Goal: Task Accomplishment & Management: Use online tool/utility

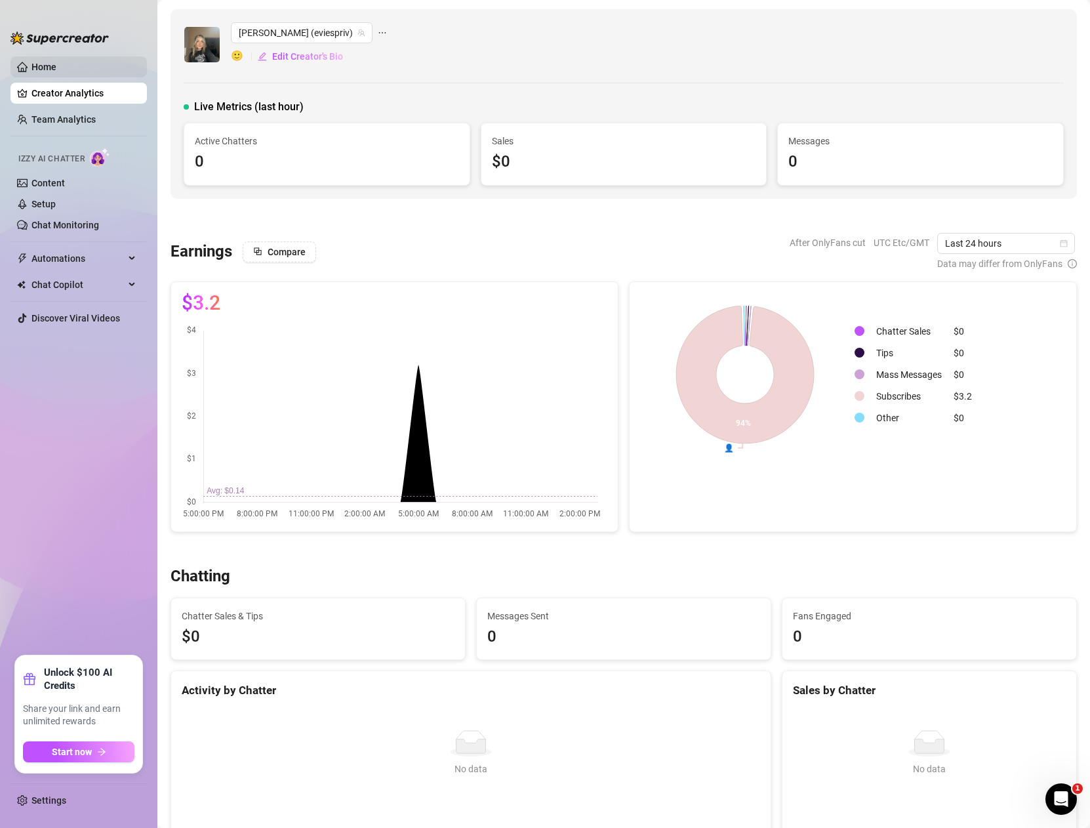
click at [56, 69] on link "Home" at bounding box center [43, 67] width 25 height 10
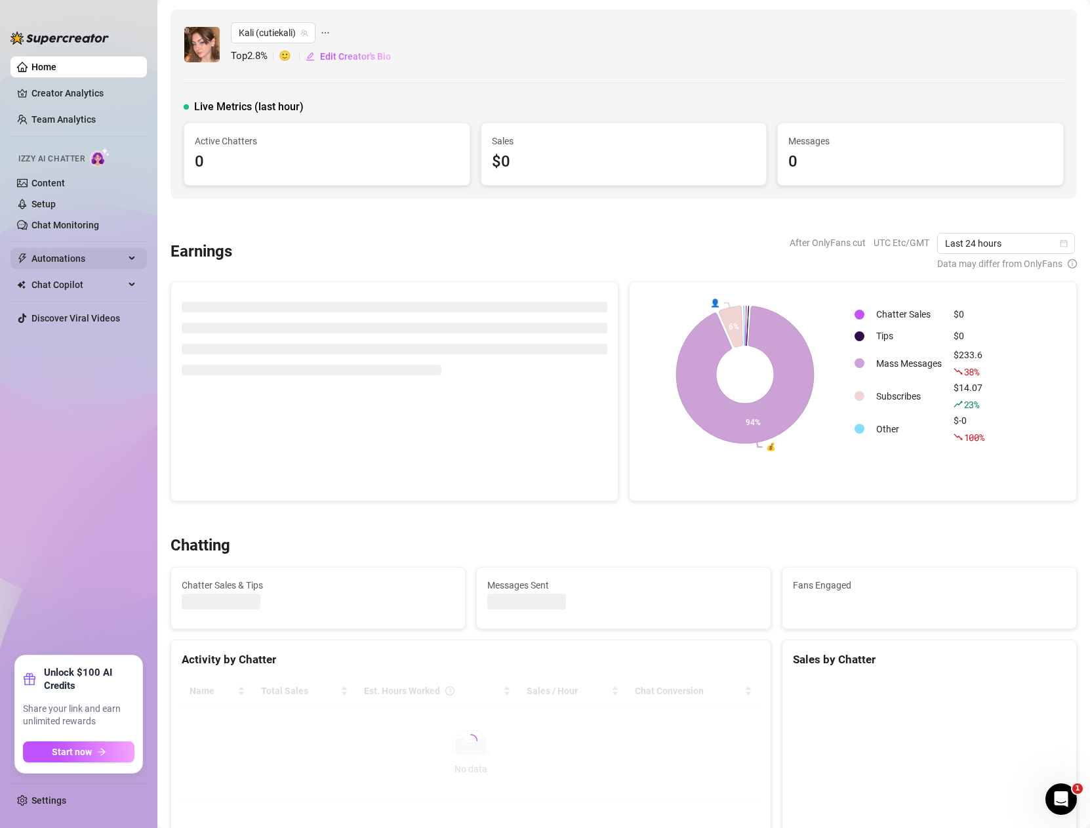
click at [72, 259] on span "Automations" at bounding box center [77, 258] width 93 height 21
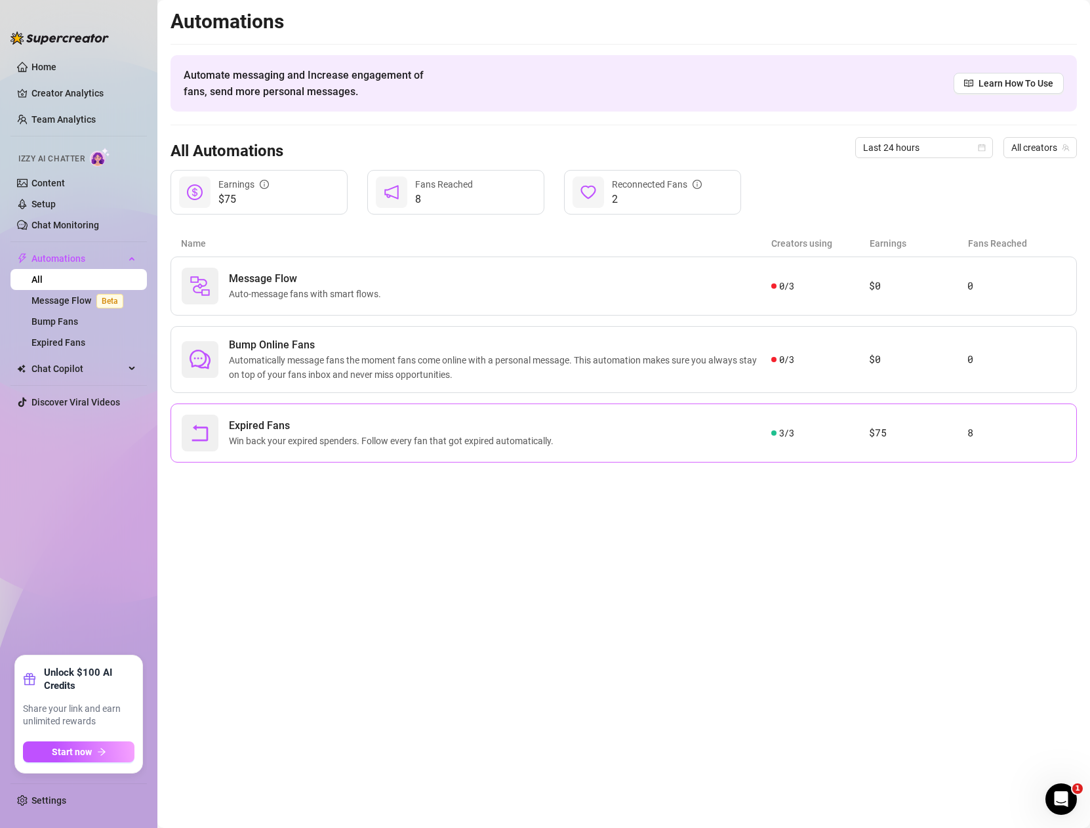
click at [897, 428] on article "$75" at bounding box center [918, 433] width 98 height 16
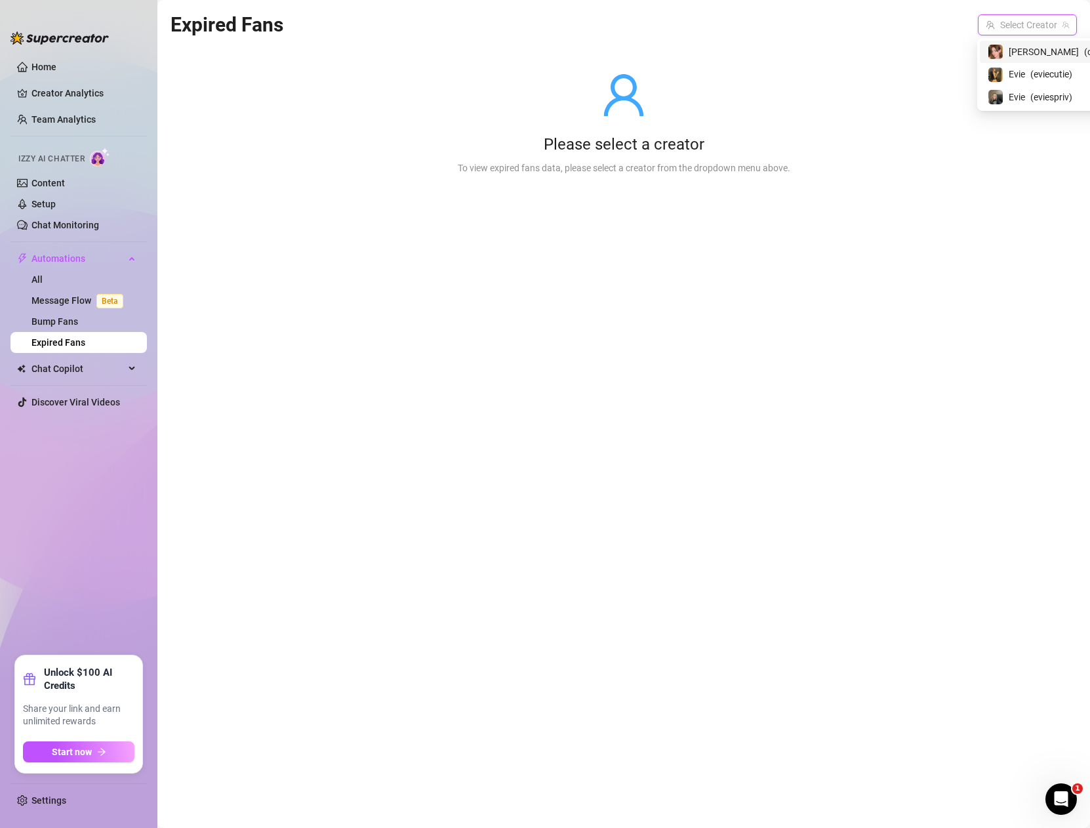
click at [1014, 30] on input "search" at bounding box center [1021, 25] width 71 height 20
click at [1033, 59] on div "Kali ( cutiekali )" at bounding box center [1056, 52] width 136 height 16
